Goal: Task Accomplishment & Management: Manage account settings

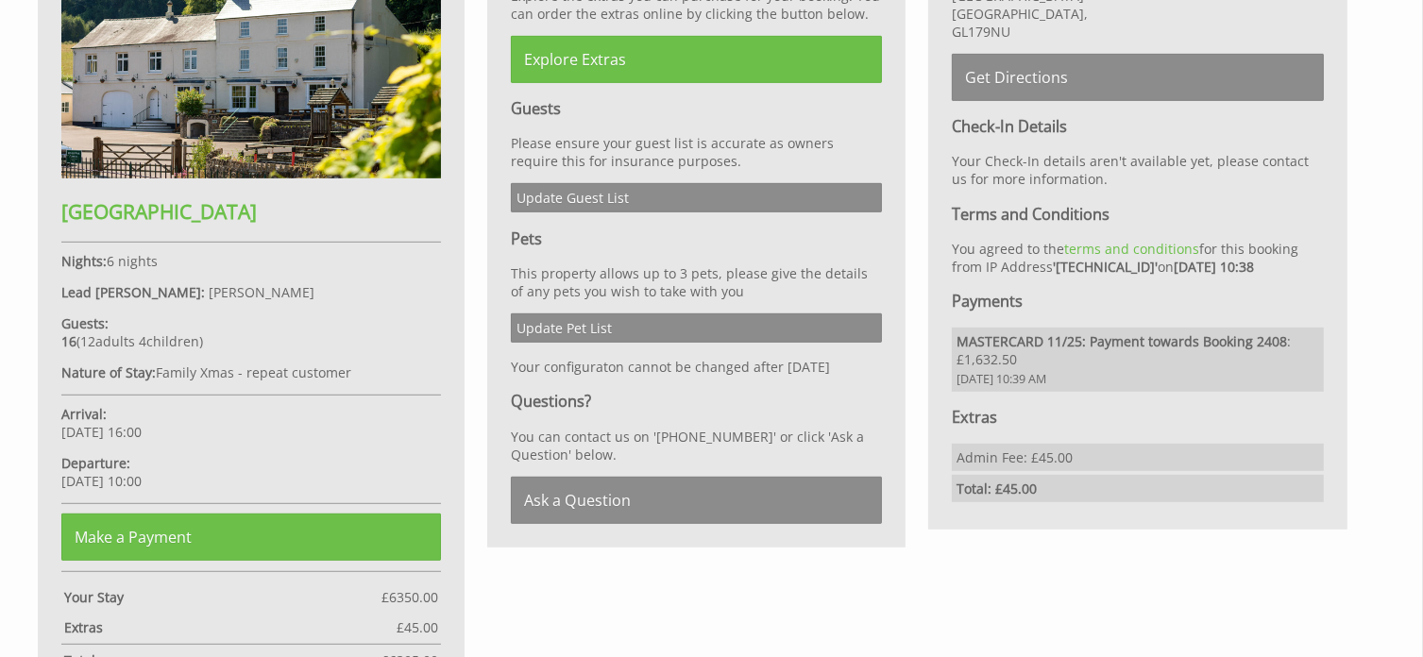
scroll to position [1001, 0]
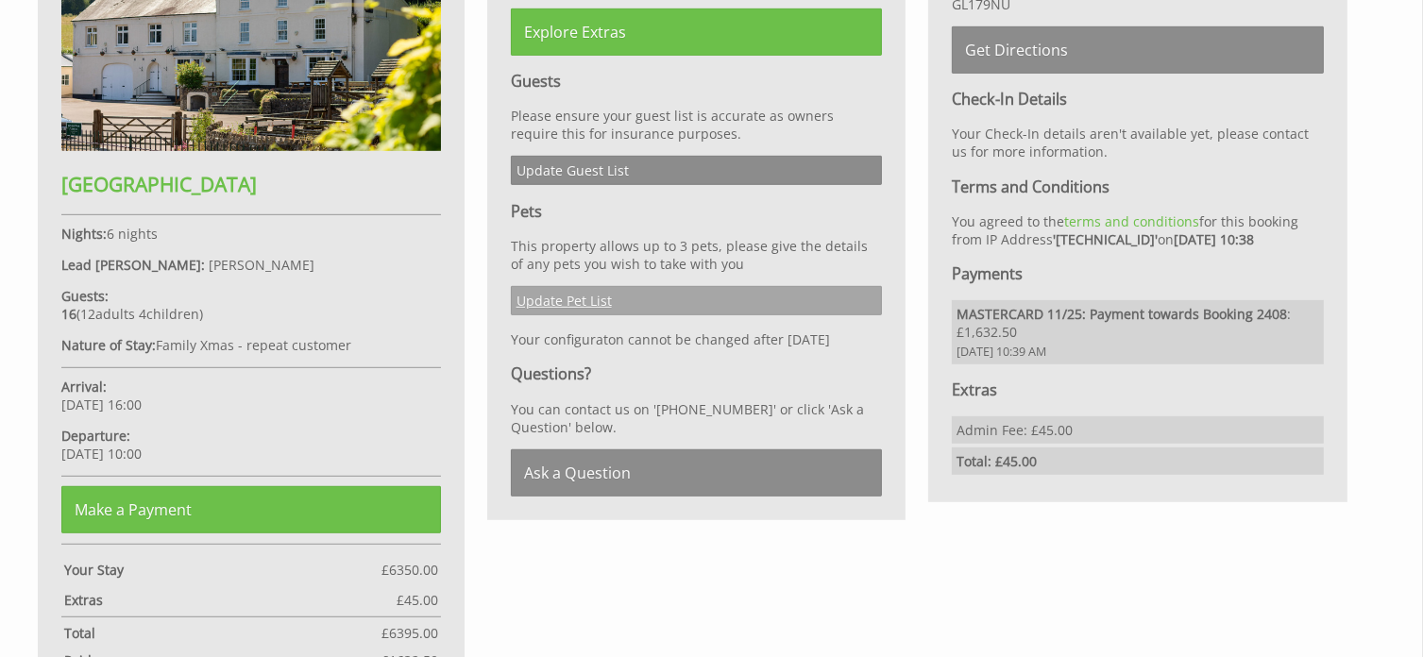
click at [566, 300] on link "Update Pet List" at bounding box center [697, 300] width 372 height 29
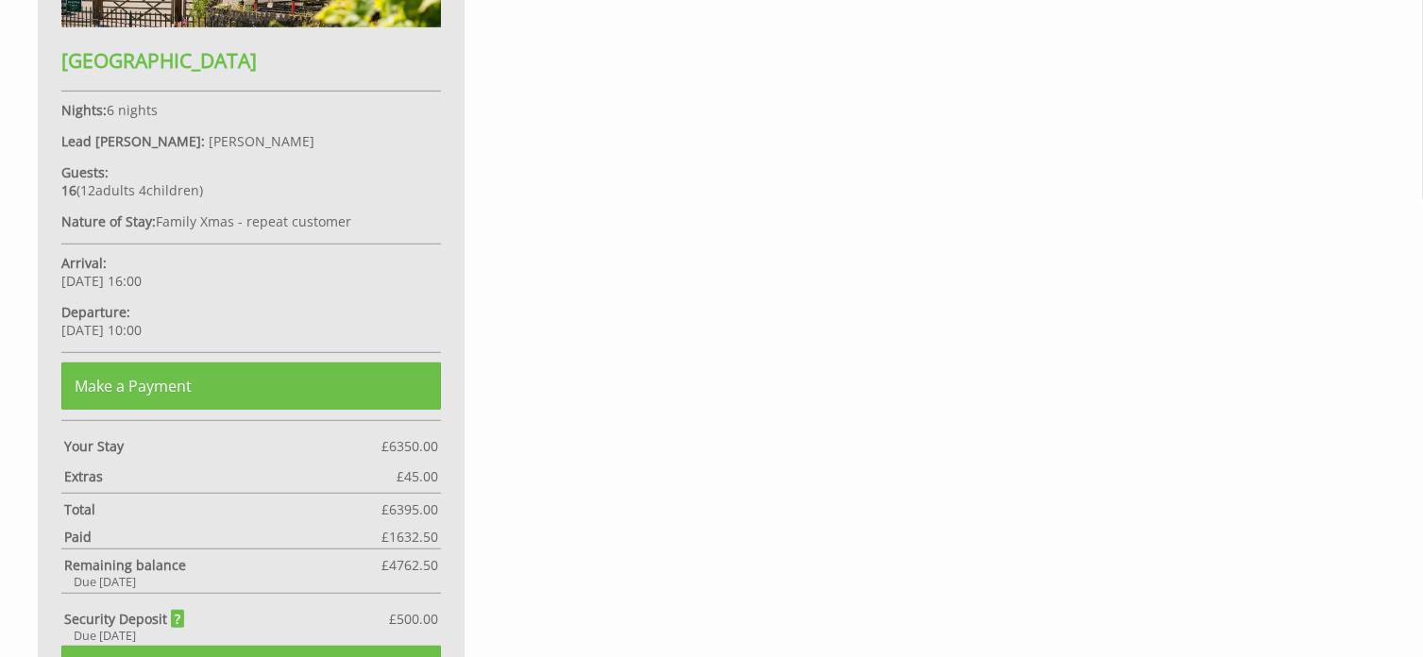
scroll to position [689, 0]
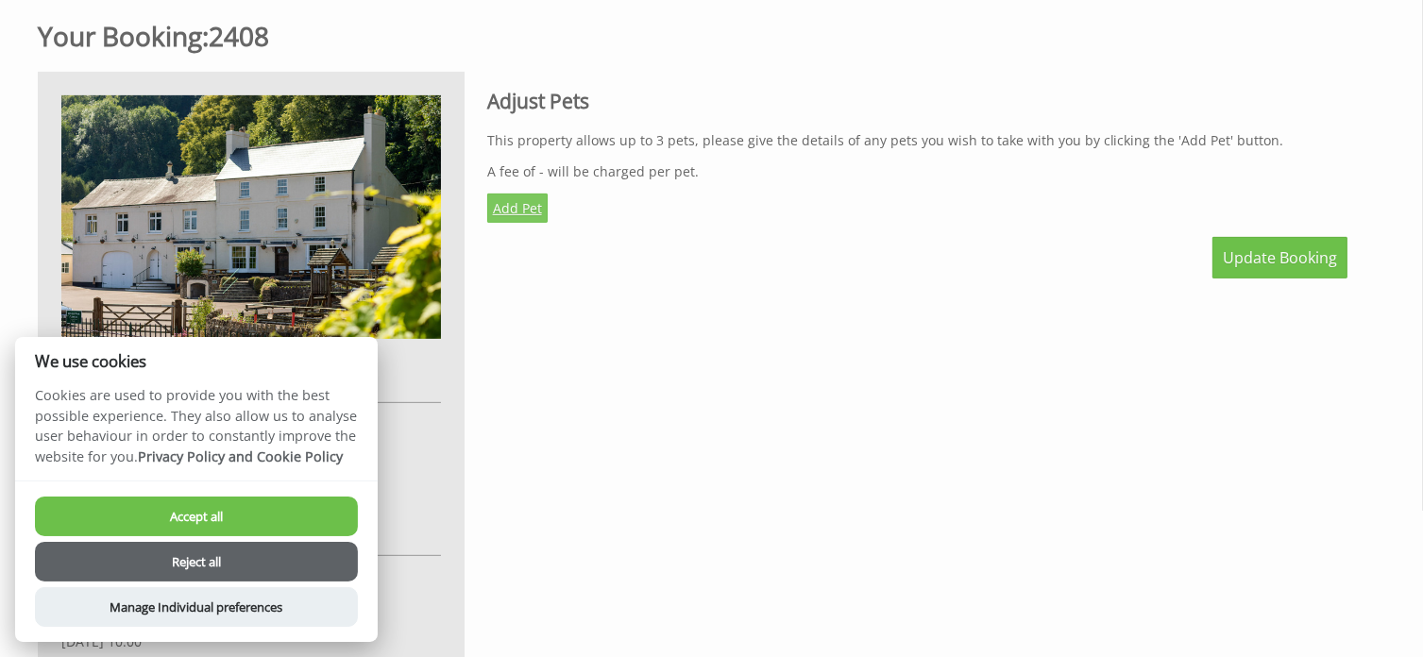
click at [522, 200] on link "Add Pet" at bounding box center [517, 208] width 60 height 29
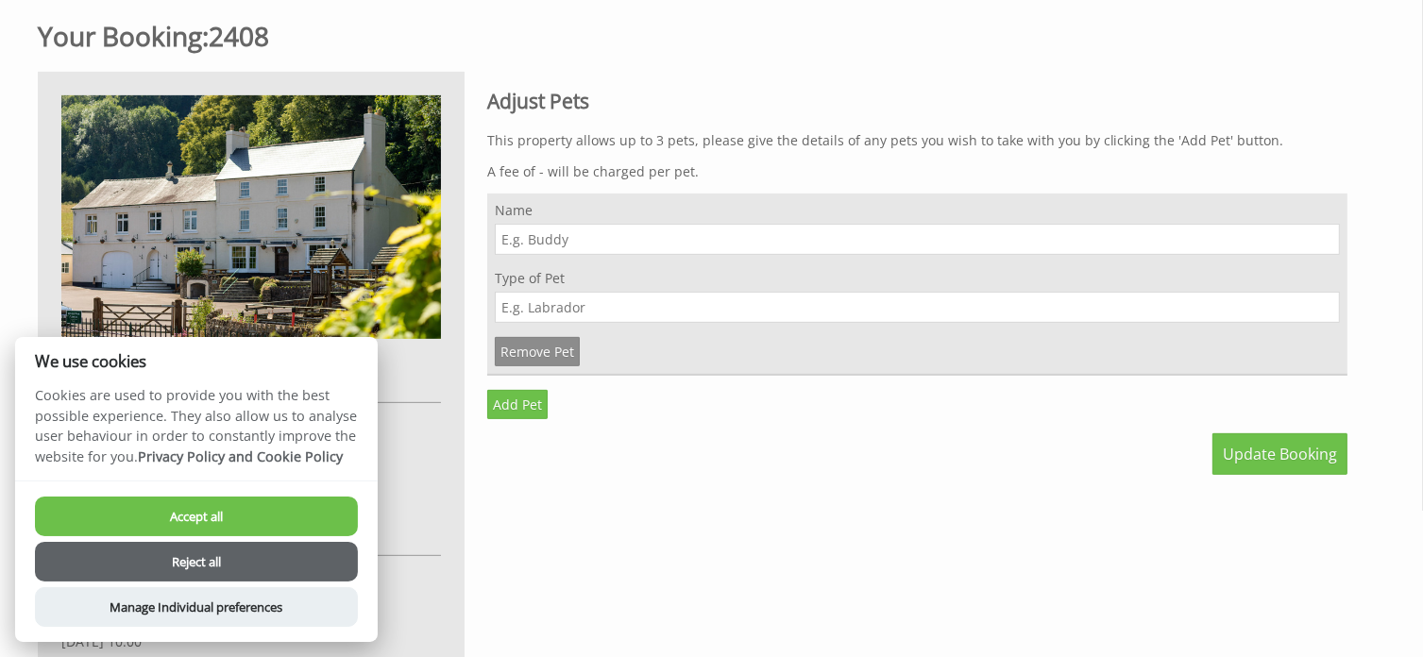
click at [529, 237] on input "Name" at bounding box center [917, 239] width 845 height 31
type input "Lola"
click at [539, 305] on input "Type of Pet" at bounding box center [917, 307] width 845 height 31
click at [499, 308] on input "Labrador" at bounding box center [917, 307] width 845 height 31
type input "Golden Labrador"
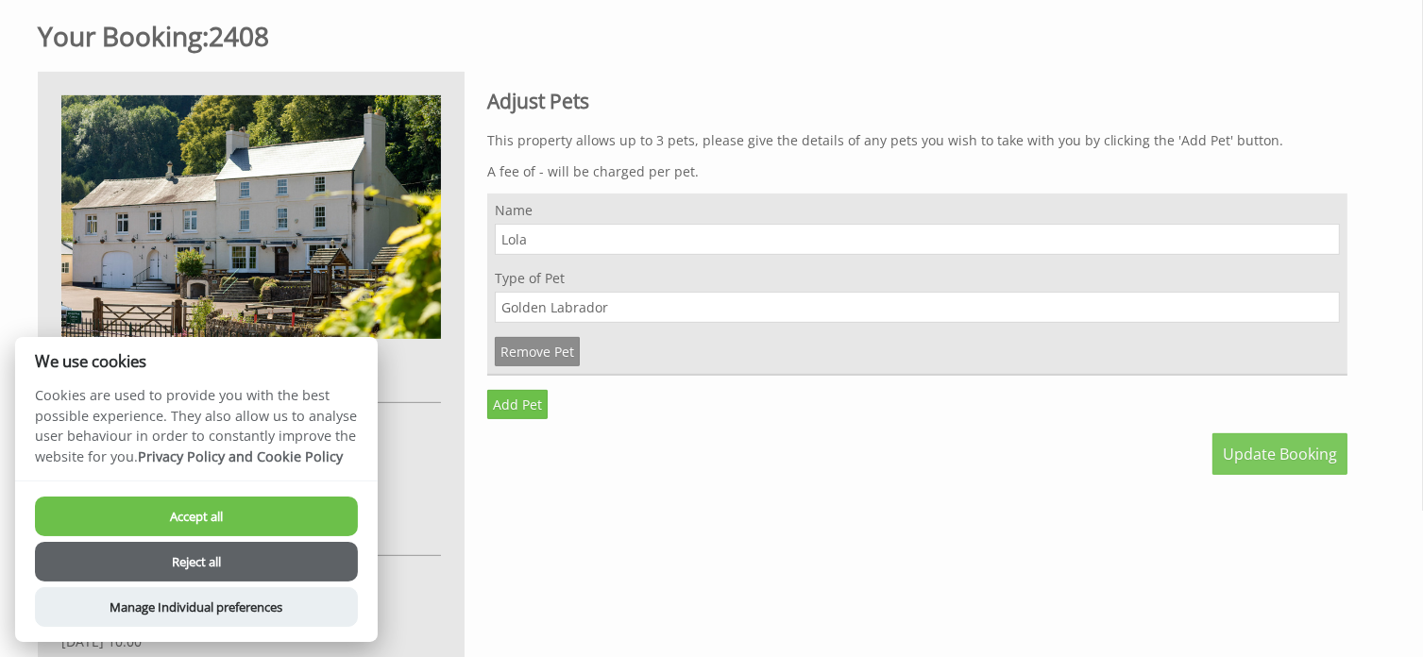
click at [1270, 446] on span "Update Booking" at bounding box center [1280, 454] width 114 height 21
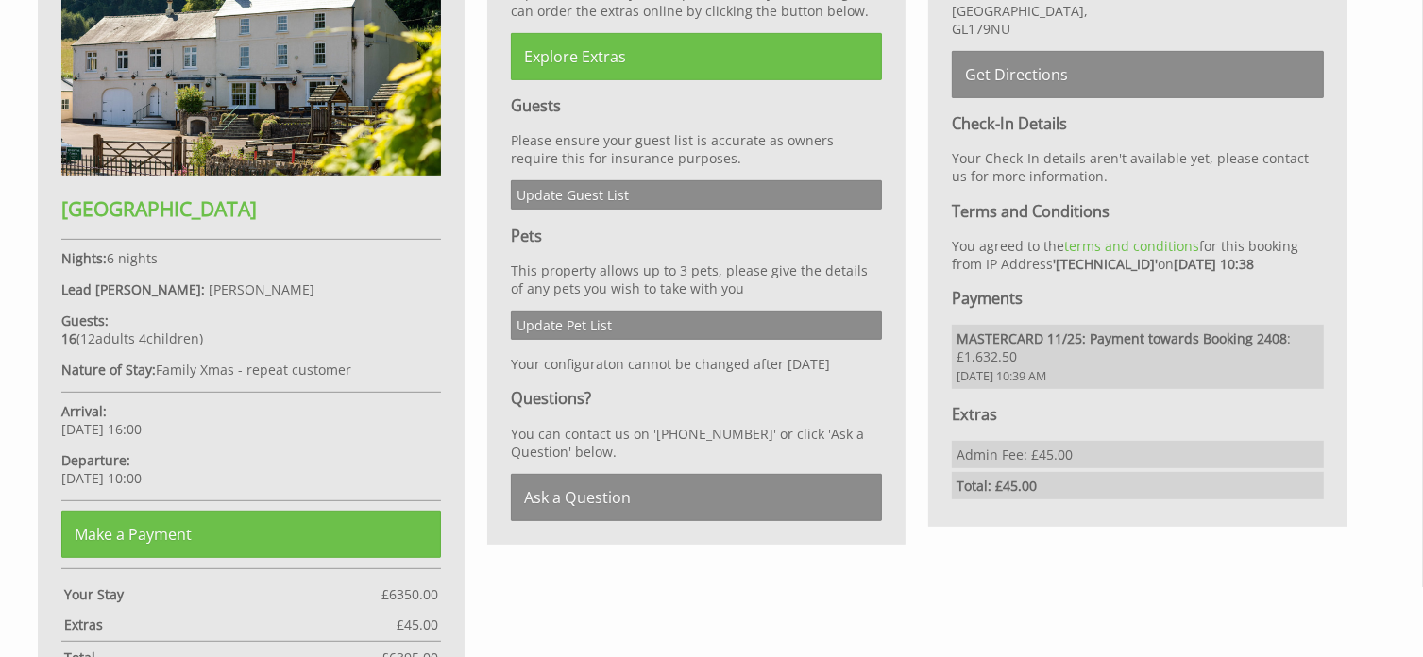
scroll to position [944, 0]
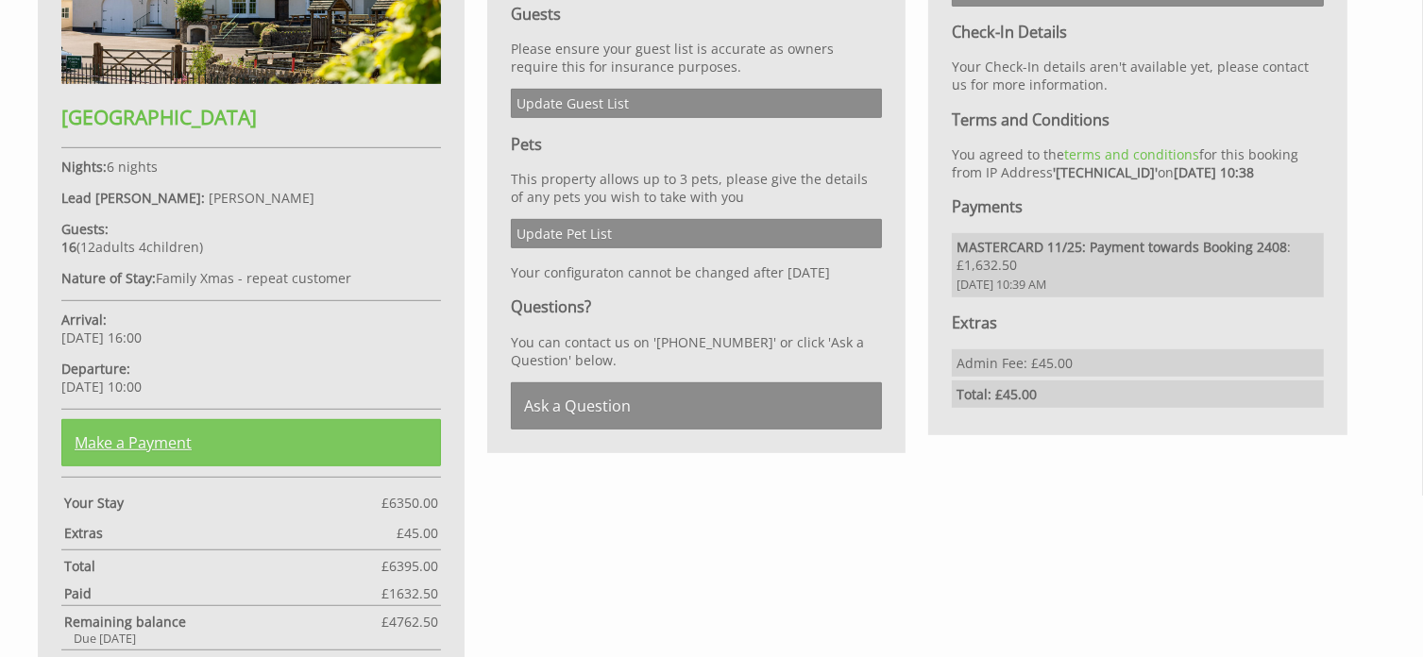
click at [206, 443] on link "Make a Payment" at bounding box center [251, 442] width 380 height 47
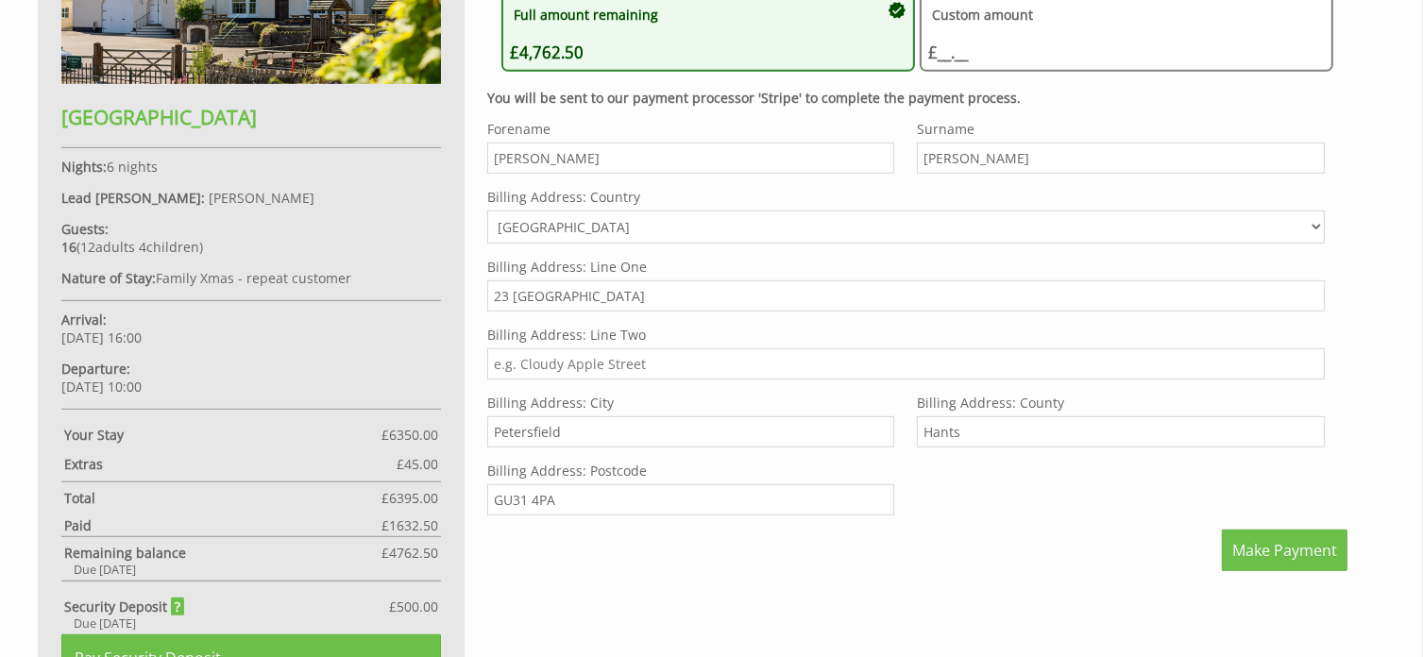
scroll to position [689, 0]
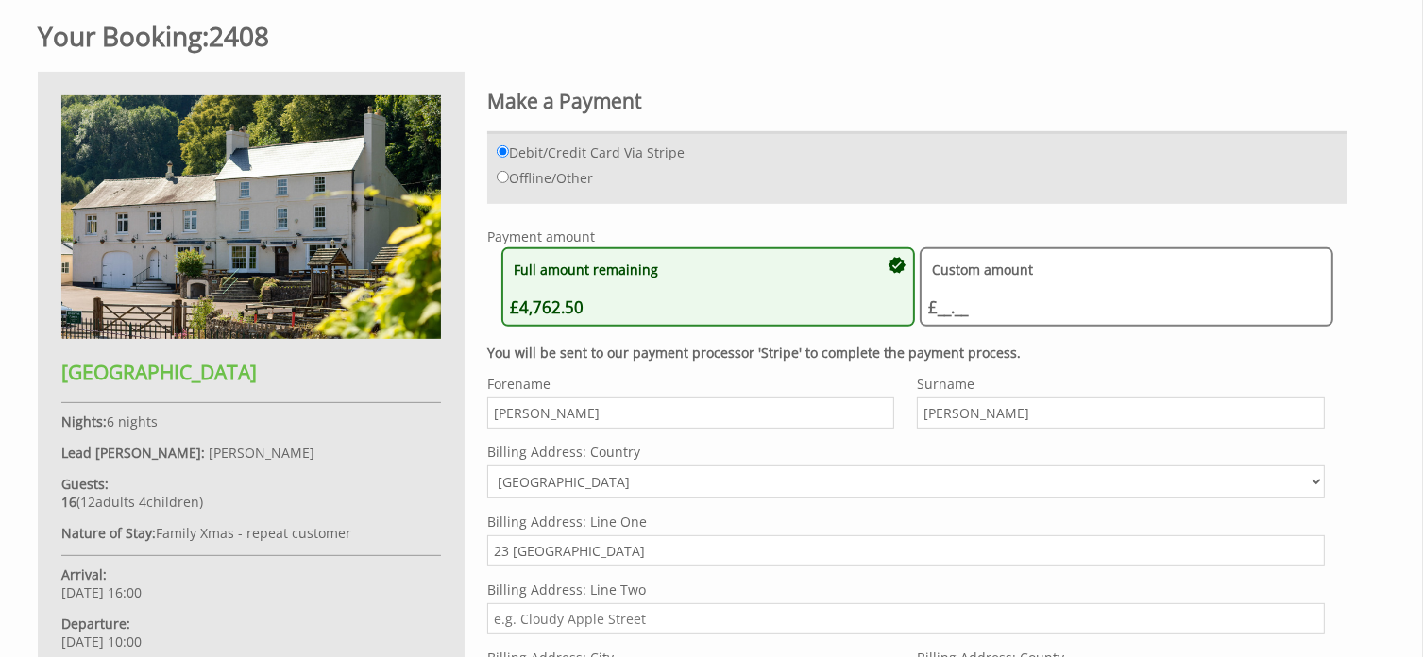
click at [1151, 279] on div "Custom amount £__.__ £" at bounding box center [1116, 287] width 377 height 62
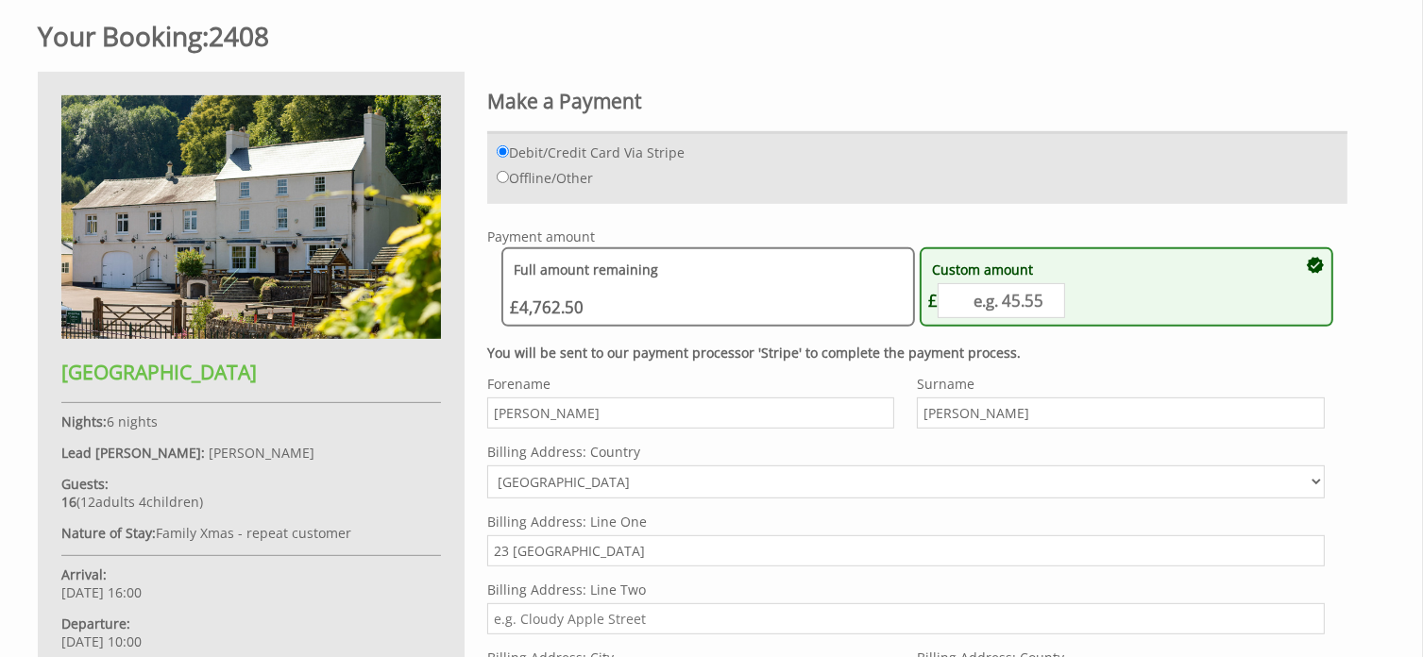
click at [697, 279] on div "Full amount remaining £4,762.50" at bounding box center [698, 287] width 377 height 62
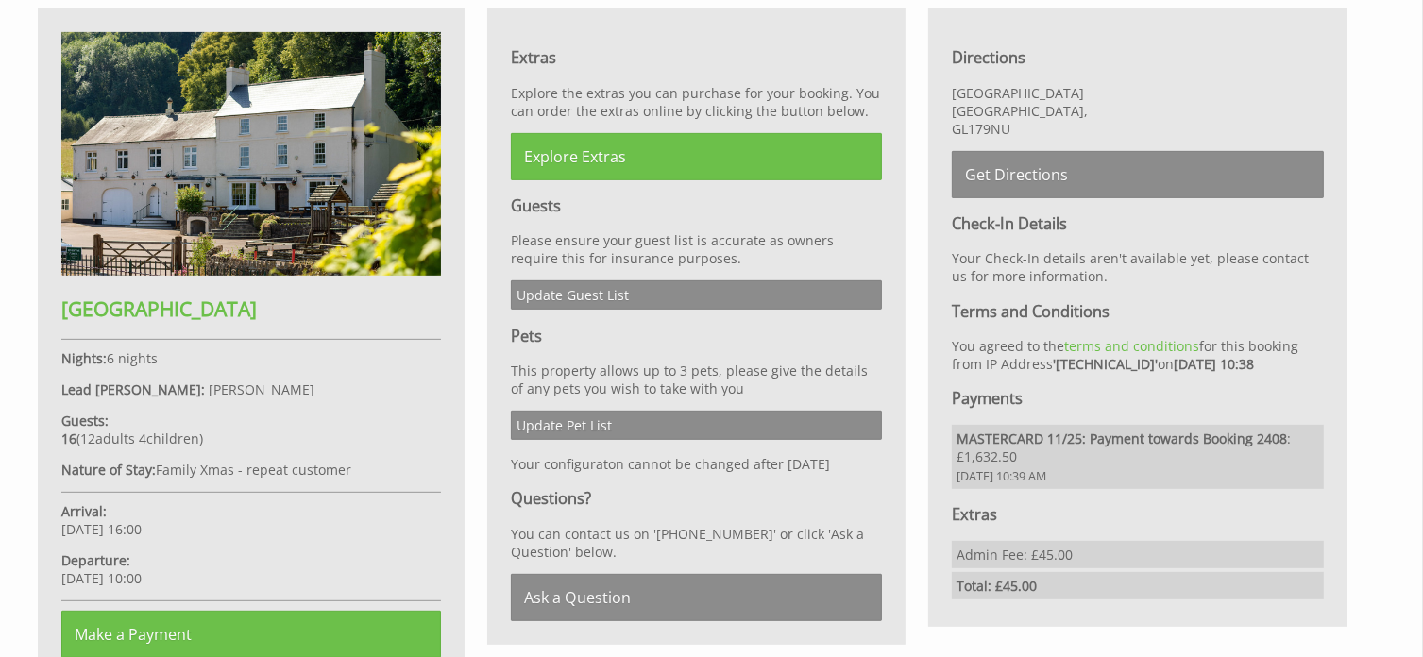
scroll to position [755, 0]
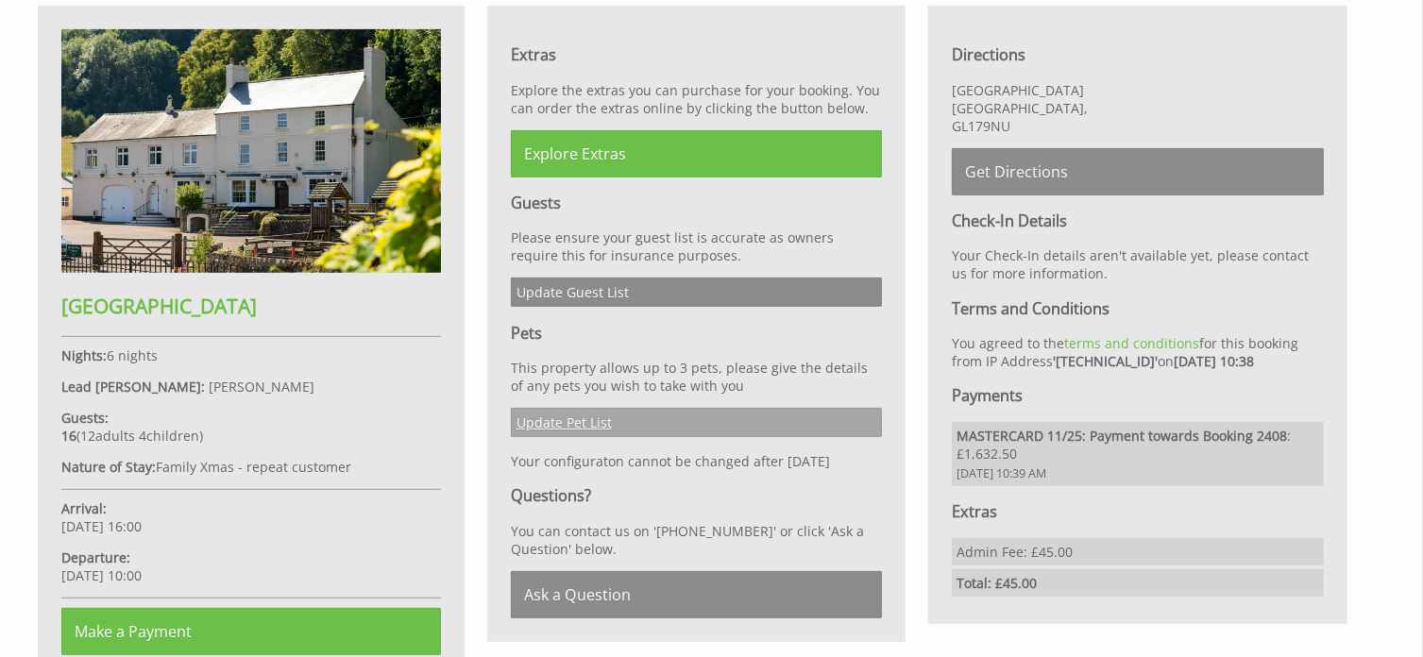
click at [609, 414] on link "Update Pet List" at bounding box center [697, 422] width 372 height 29
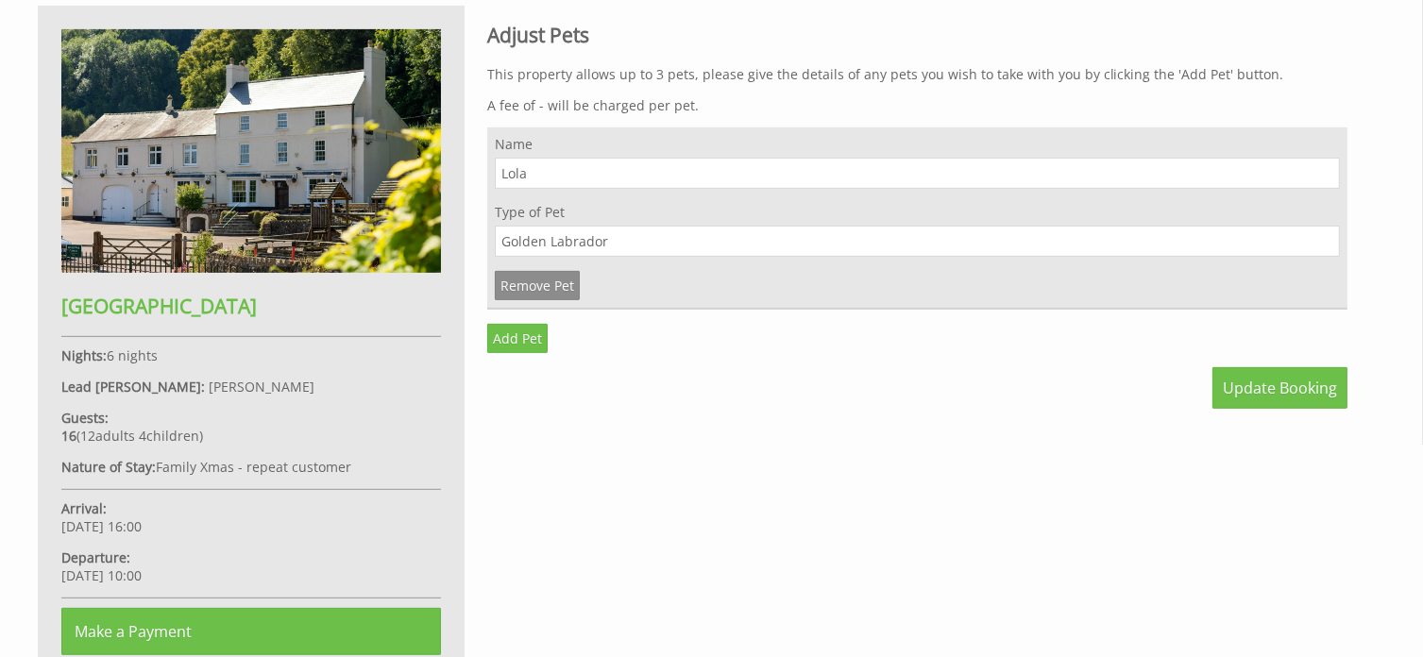
scroll to position [689, 0]
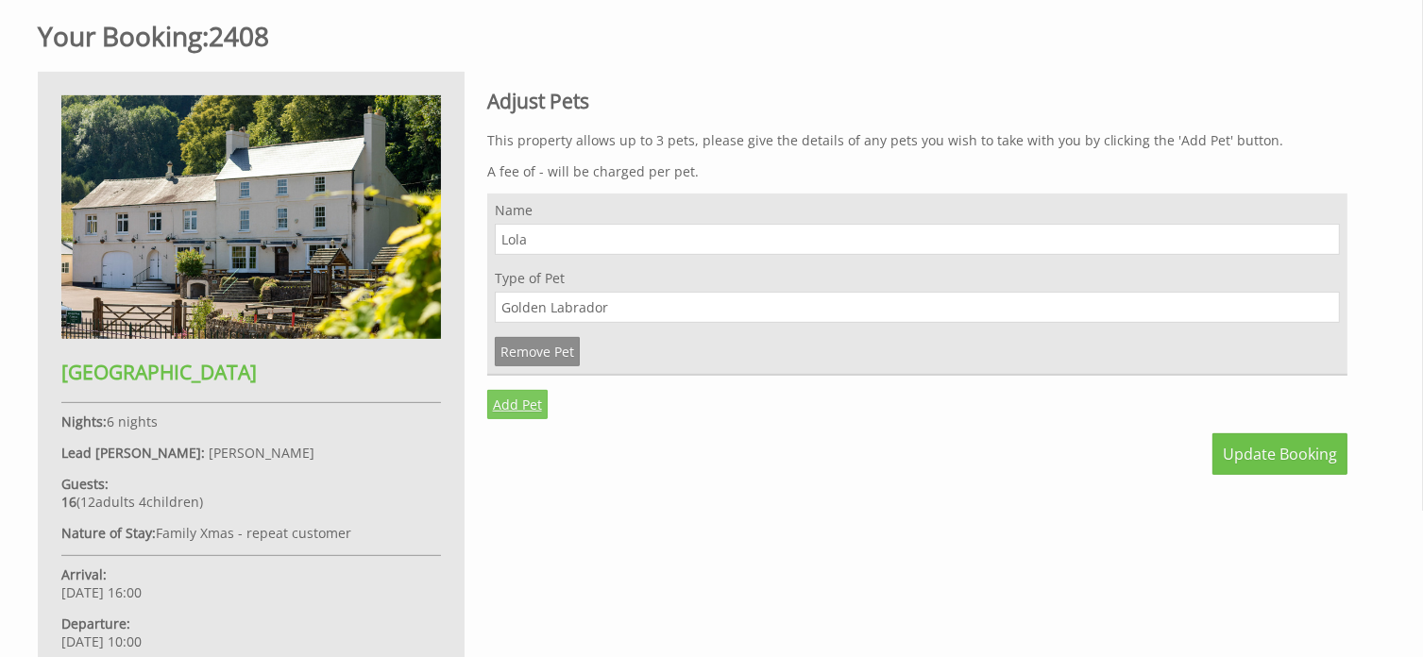
click at [507, 392] on link "Add Pet" at bounding box center [517, 404] width 60 height 29
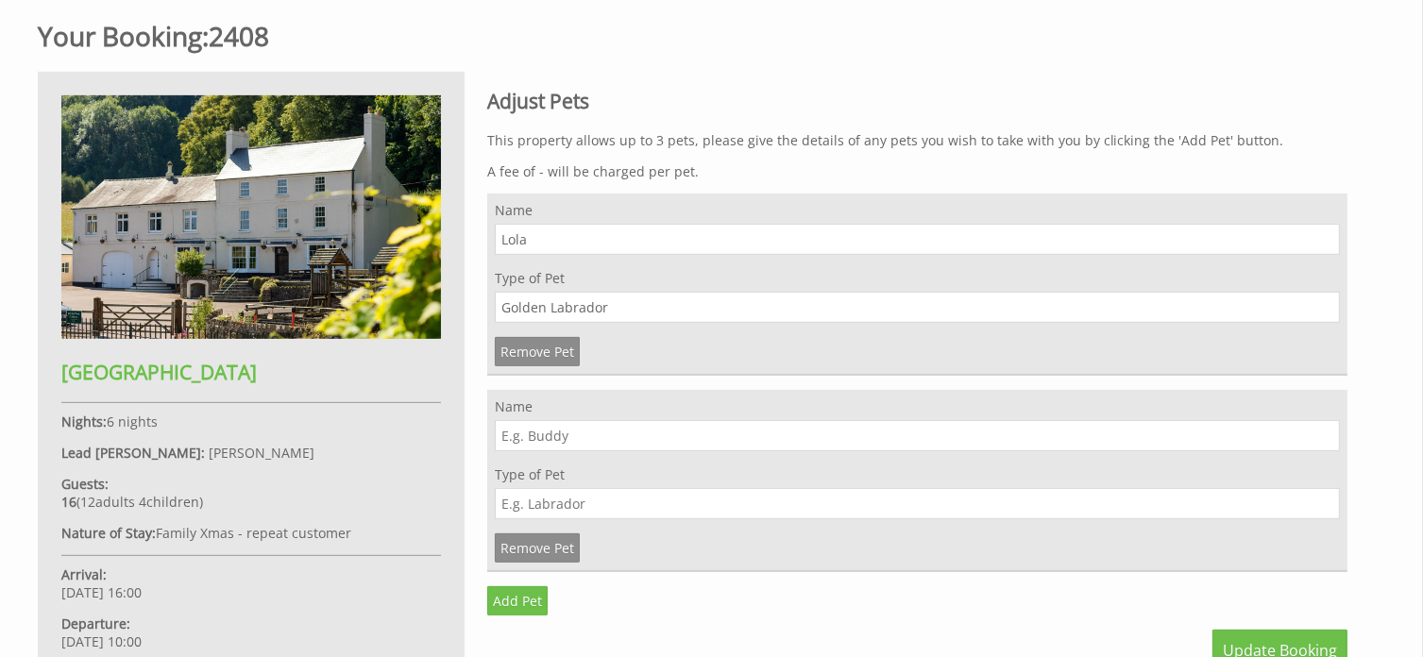
click at [521, 433] on input "Name" at bounding box center [917, 435] width 845 height 31
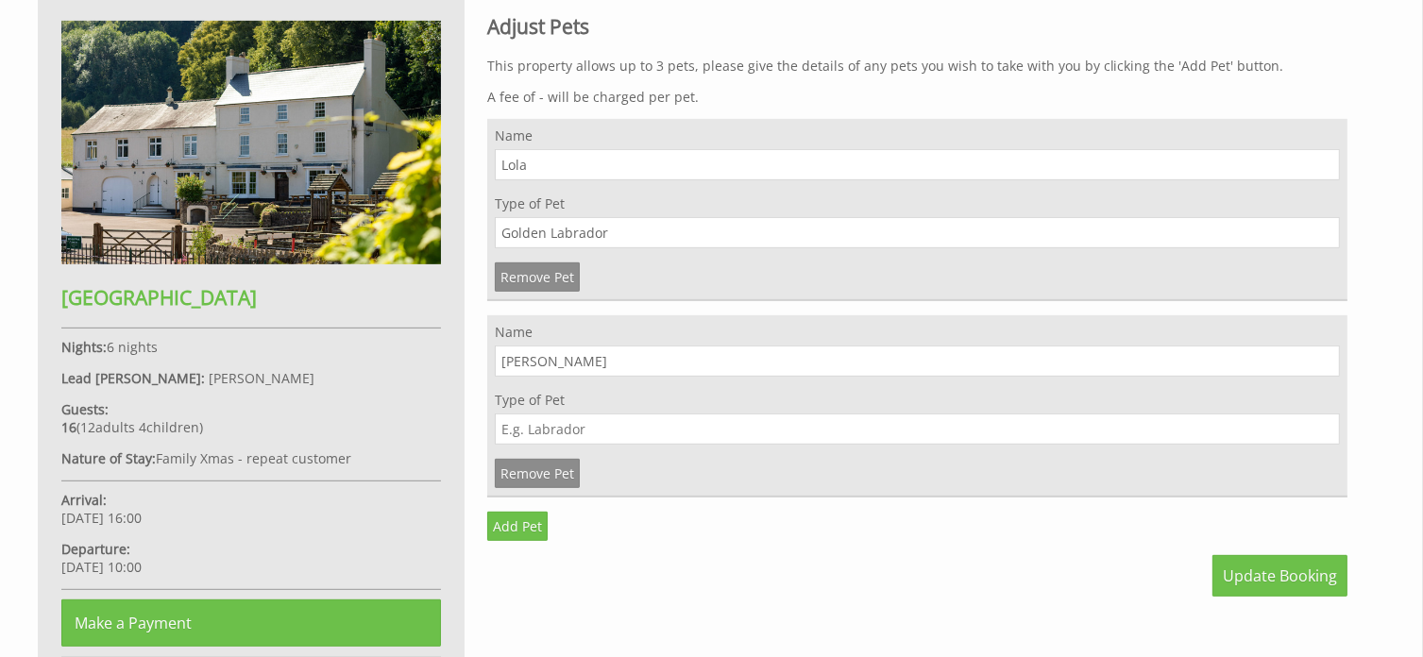
scroll to position [784, 0]
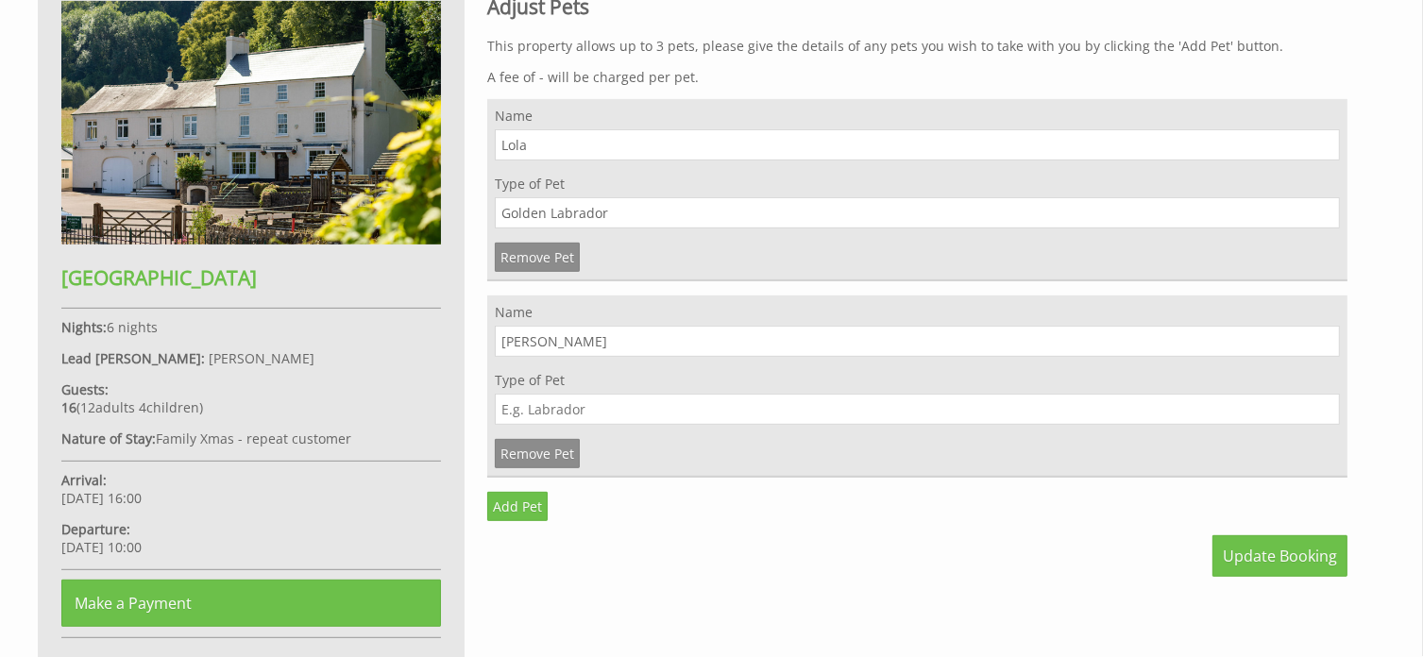
type input "[PERSON_NAME]"
click at [515, 405] on input "Type of Pet" at bounding box center [917, 409] width 845 height 31
type input "Cavapoo"
click at [1263, 548] on span "Update Booking" at bounding box center [1280, 556] width 114 height 21
